Goal: Task Accomplishment & Management: Use online tool/utility

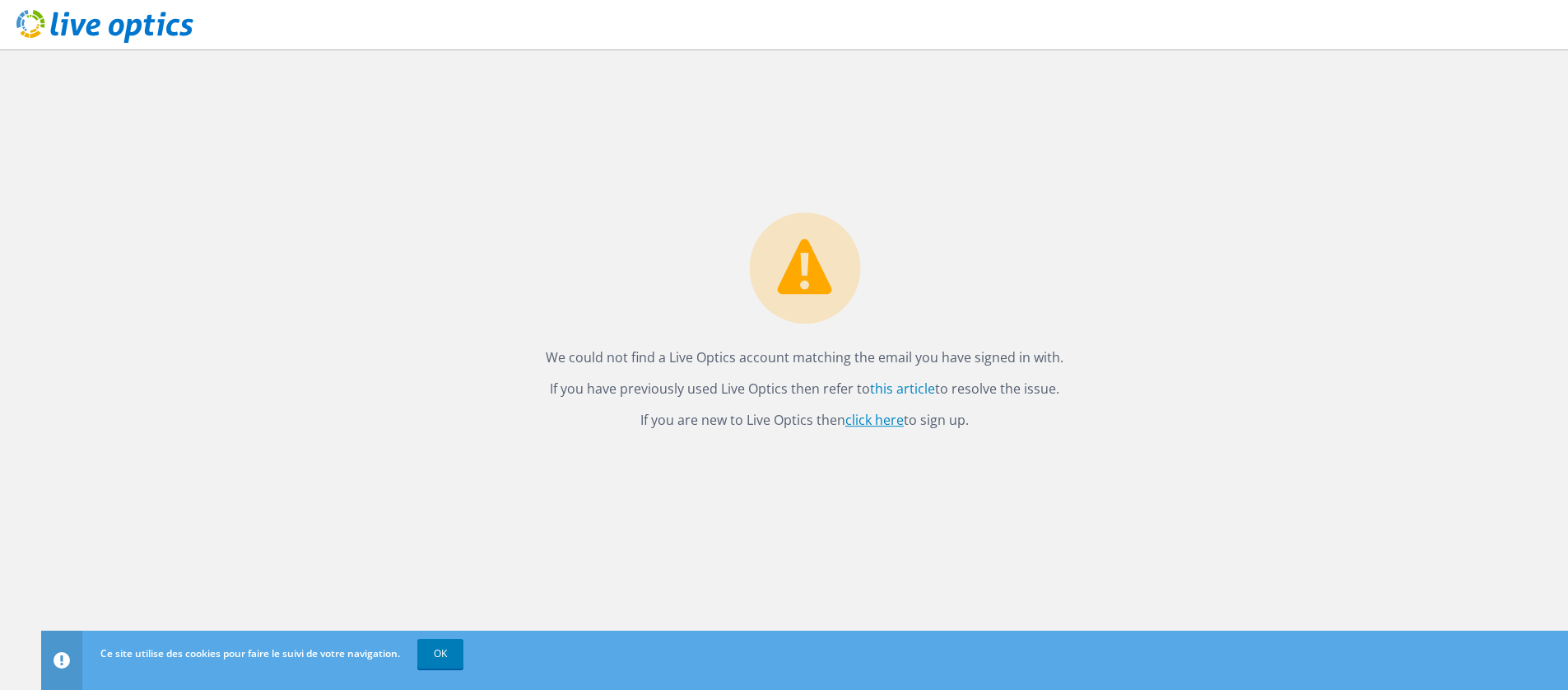
click at [854, 421] on link "click here" at bounding box center [874, 420] width 58 height 18
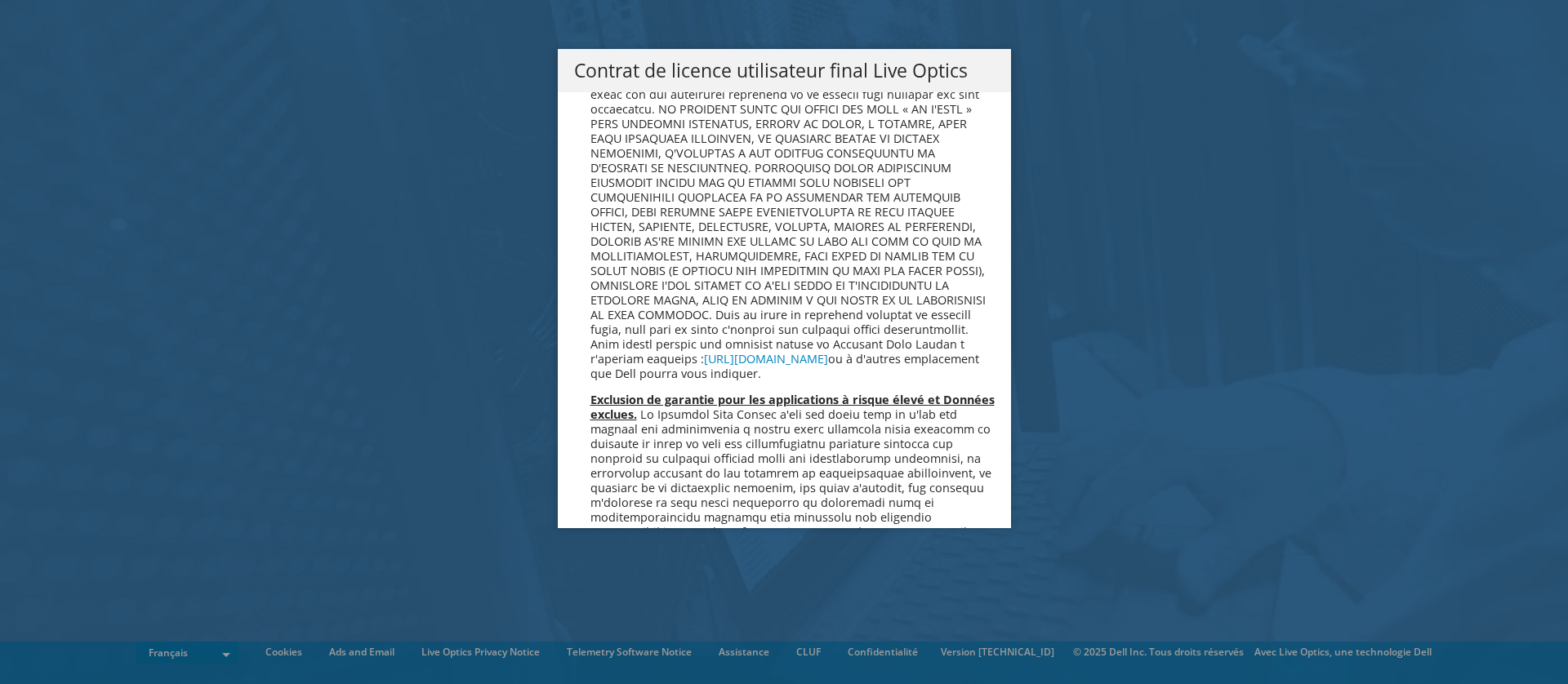
scroll to position [7217, 0]
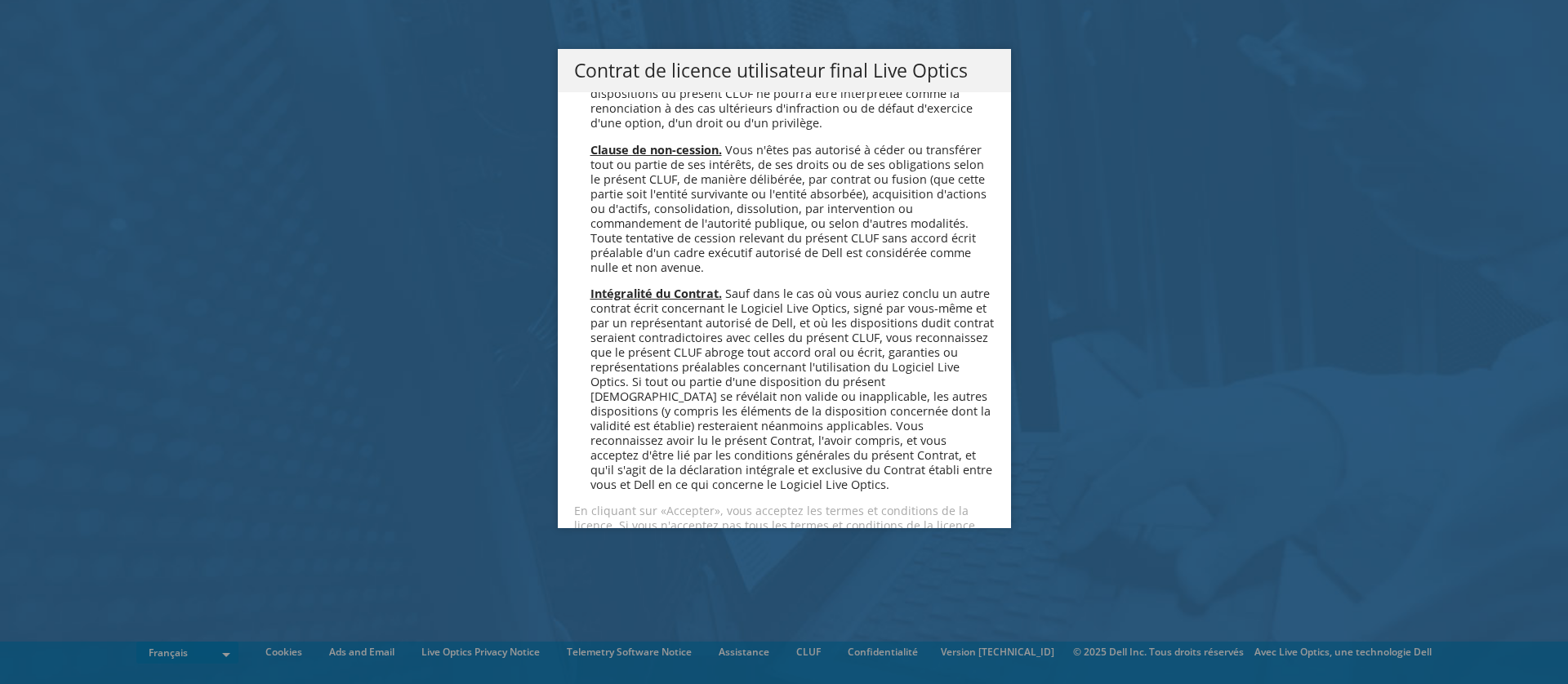
click at [598, 565] on link "Accepter" at bounding box center [623, 584] width 97 height 39
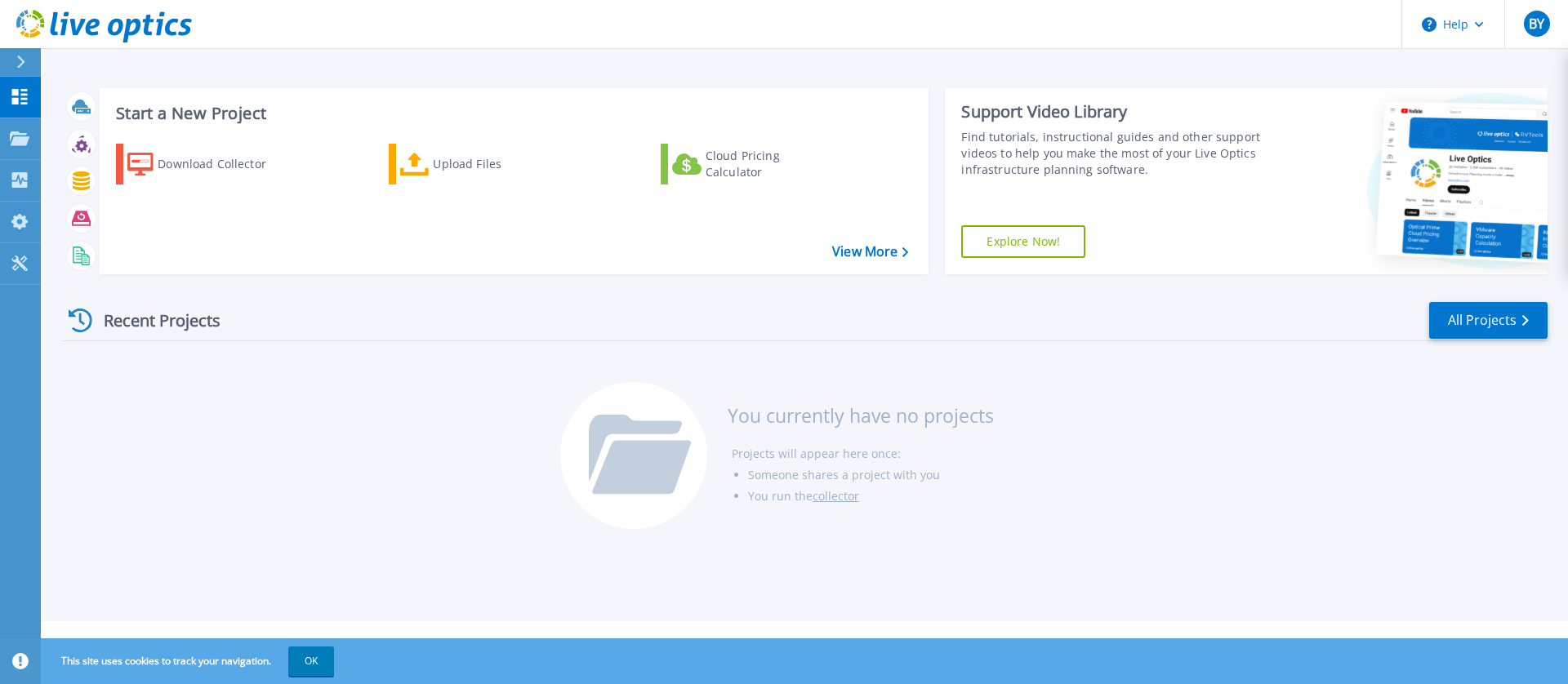
click at [1310, 490] on div "Recent Projects All Projects You currently have no projects Projects will appea…" at bounding box center [805, 416] width 1484 height 258
click at [471, 174] on div "Upload Files" at bounding box center [498, 164] width 130 height 33
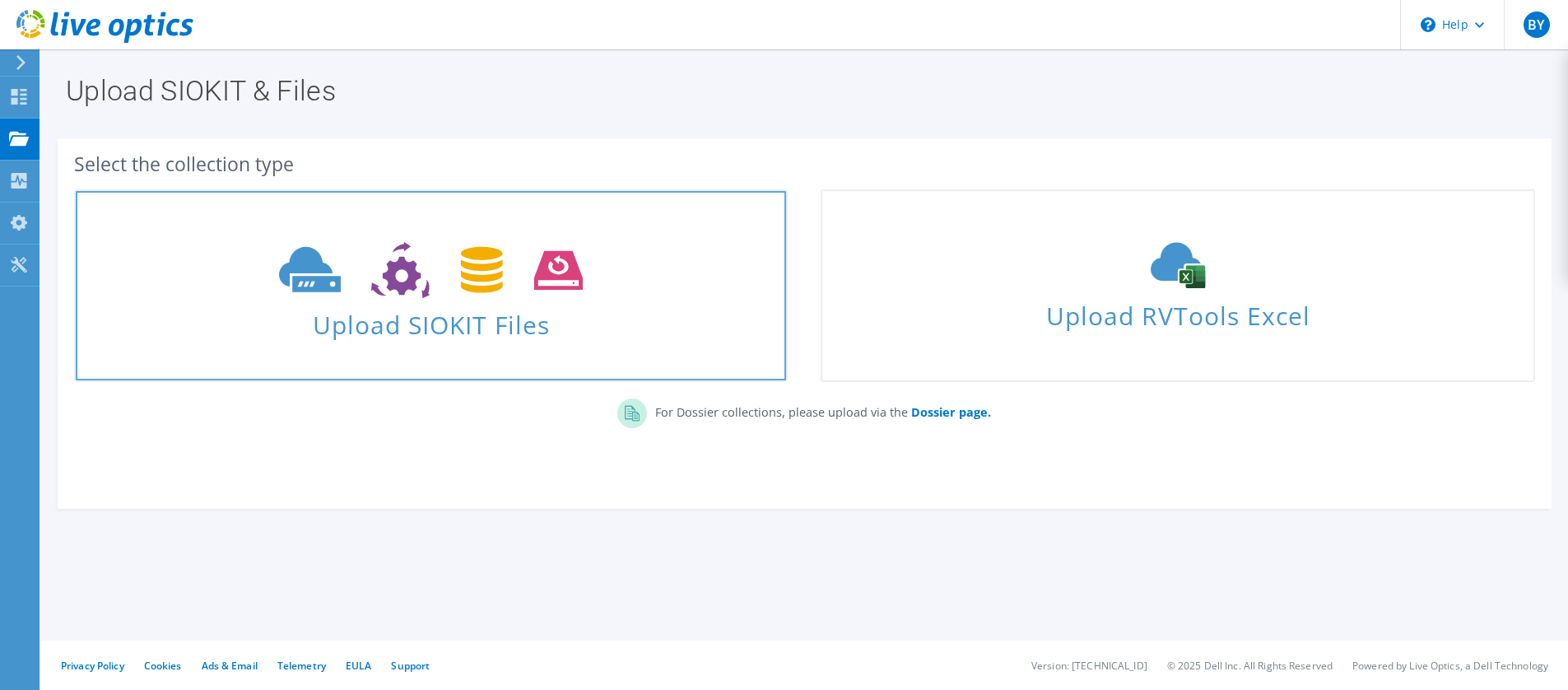
click at [481, 268] on icon at bounding box center [431, 270] width 304 height 57
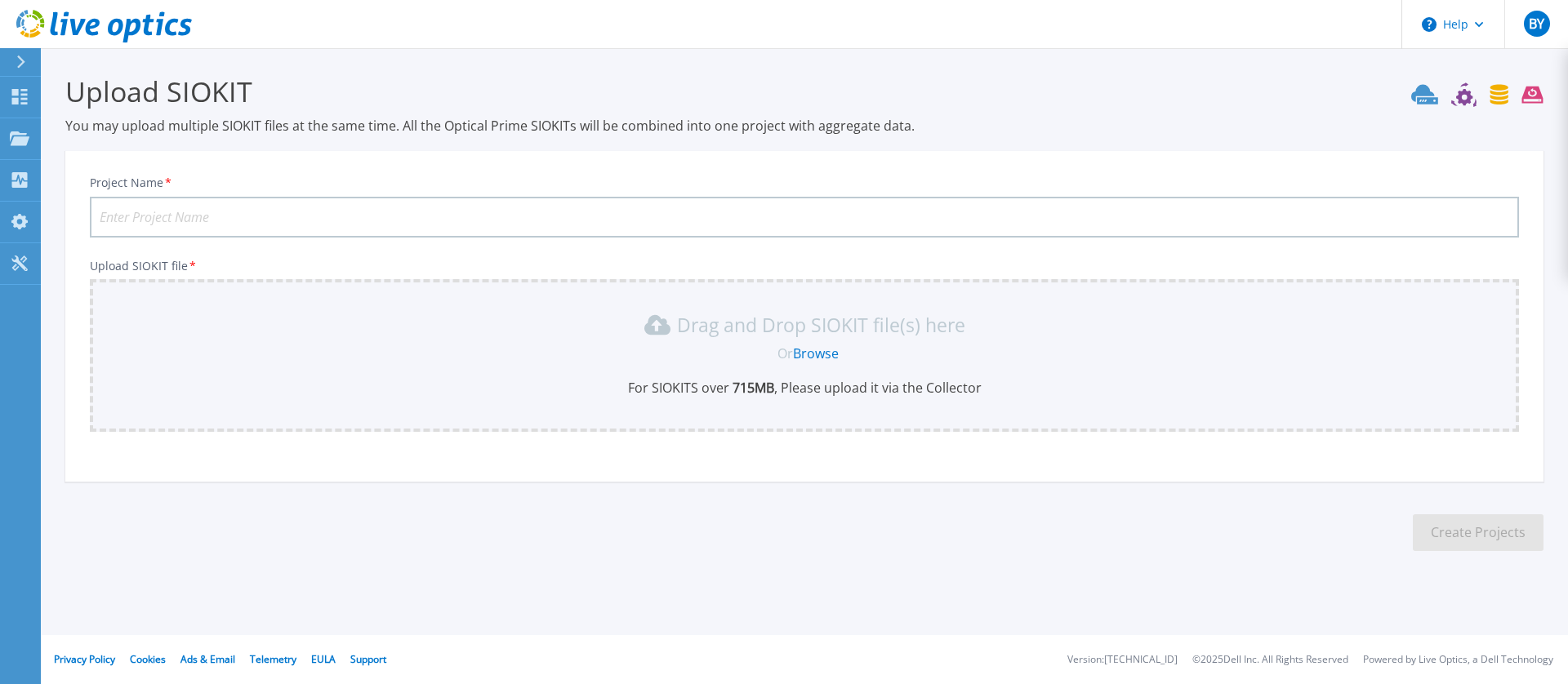
click at [396, 208] on input "Project Name *" at bounding box center [805, 218] width 1429 height 41
